Goal: Check status: Check status

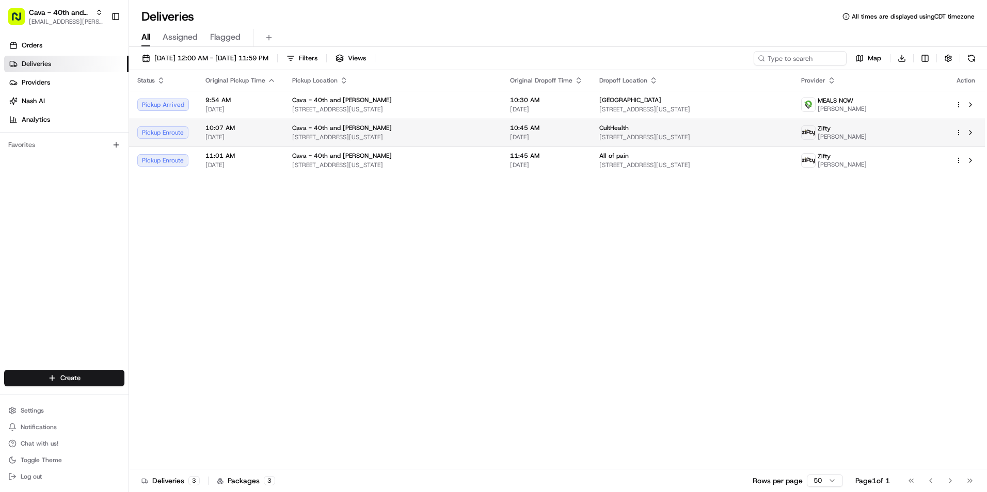
click at [564, 122] on td "10:45 AM [DATE]" at bounding box center [546, 133] width 89 height 28
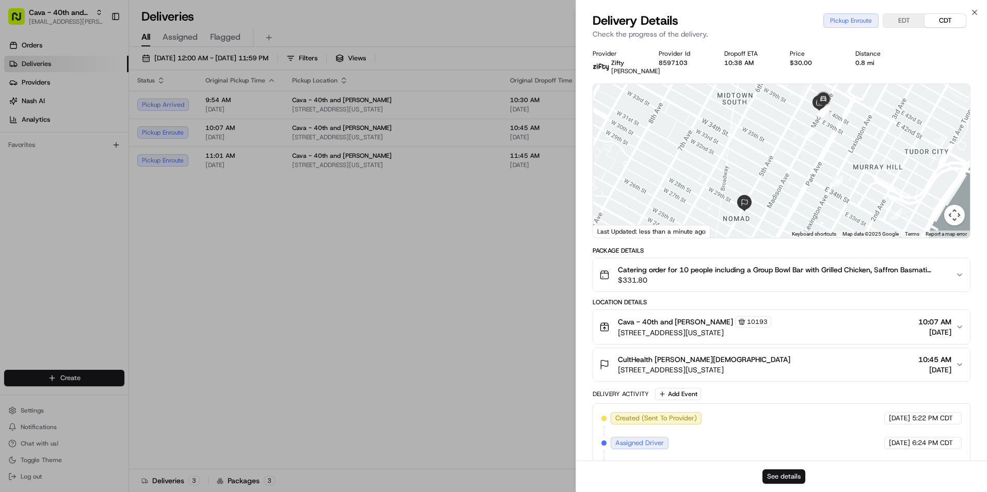
click at [776, 474] on button "See details" at bounding box center [783, 477] width 43 height 14
